Goal: Share content

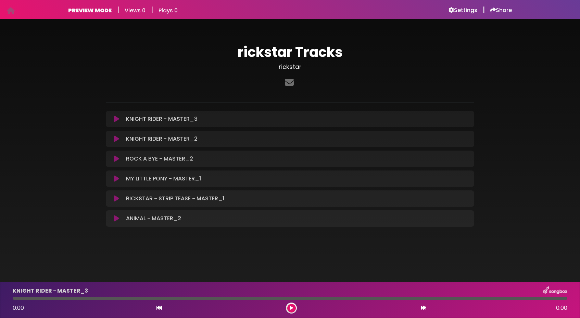
click at [116, 137] on icon at bounding box center [116, 138] width 5 height 7
click at [174, 144] on div "KNIGHT RIDER - MASTER_2 Loading Track..." at bounding box center [290, 139] width 369 height 16
click at [119, 137] on icon at bounding box center [116, 138] width 5 height 7
click at [296, 312] on div "0:00 4:09" at bounding box center [290, 307] width 563 height 11
click at [117, 139] on icon at bounding box center [116, 138] width 5 height 7
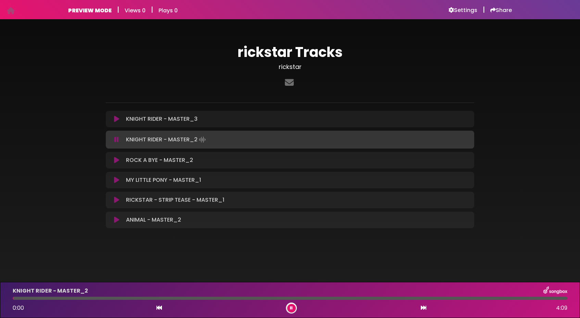
click at [117, 139] on icon at bounding box center [116, 139] width 4 height 7
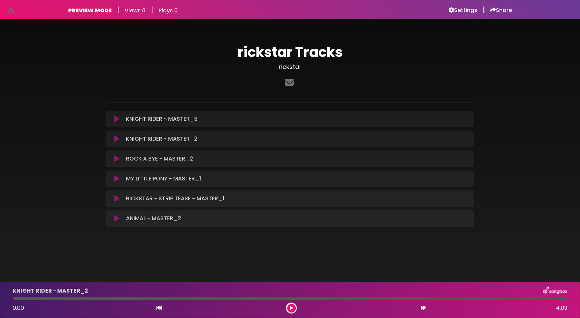
click at [117, 140] on icon at bounding box center [116, 138] width 5 height 7
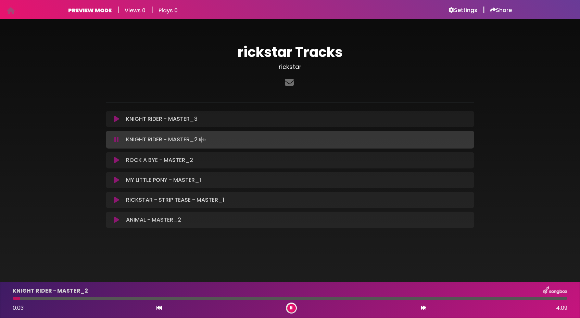
click at [112, 302] on div "0:03 4:09" at bounding box center [290, 307] width 563 height 11
click at [109, 297] on div at bounding box center [290, 297] width 555 height 3
click at [163, 297] on div at bounding box center [290, 297] width 555 height 3
click at [235, 293] on div "KNIGHT RIDER - MASTER_2" at bounding box center [290, 290] width 563 height 9
click at [235, 301] on div "KNIGHT RIDER - MASTER_2 1:09 4:09" at bounding box center [290, 299] width 563 height 27
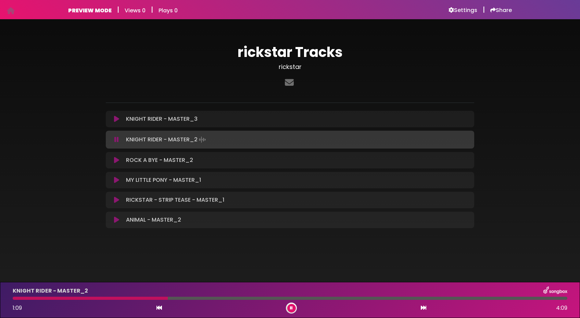
click at [234, 298] on div at bounding box center [290, 297] width 555 height 3
click at [294, 306] on button at bounding box center [291, 307] width 9 height 9
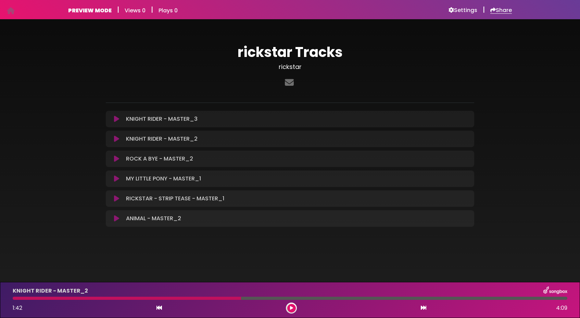
click at [498, 9] on h6 "Share" at bounding box center [501, 10] width 22 height 7
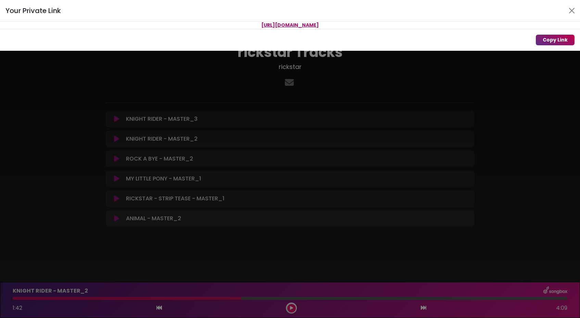
click at [549, 42] on button "Copy Link" at bounding box center [555, 40] width 39 height 11
click at [556, 35] on button "Copy Link" at bounding box center [555, 40] width 39 height 11
click at [559, 38] on button "Copy Link" at bounding box center [555, 40] width 39 height 11
click at [545, 41] on button "Copy Link" at bounding box center [555, 40] width 39 height 11
click at [570, 38] on button "Copy Link" at bounding box center [555, 40] width 39 height 11
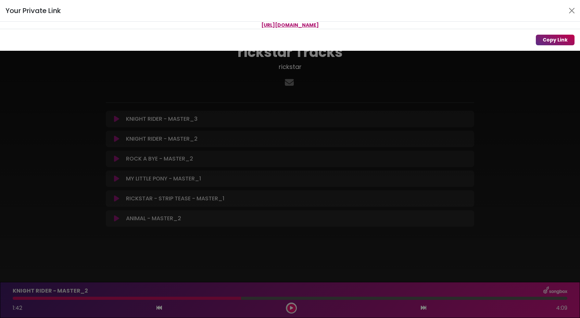
click at [546, 41] on button "Copy Link" at bounding box center [555, 40] width 39 height 11
click at [425, 2] on div "Your Private Link" at bounding box center [290, 11] width 580 height 22
